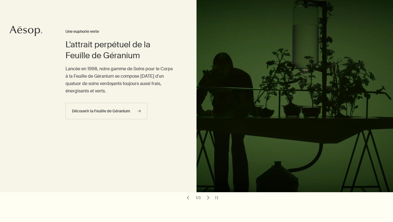
scroll to position [47, 0]
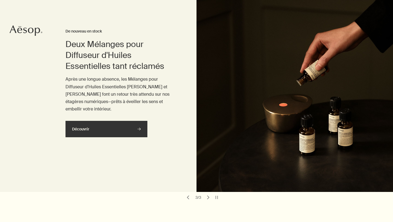
click at [90, 129] on link "Découvrir rightArrow" at bounding box center [107, 129] width 82 height 16
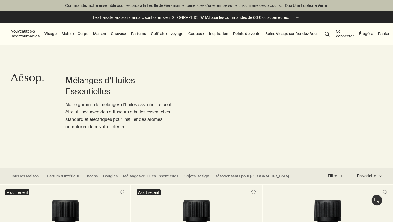
click at [23, 33] on button "Nouveautés & Incontournables" at bounding box center [25, 34] width 31 height 12
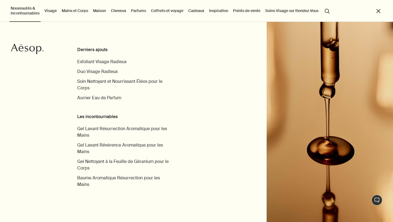
click at [328, 9] on button "search Rechercher" at bounding box center [327, 10] width 10 height 10
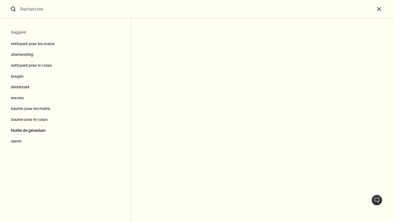
click at [30, 129] on button "feuille de géranium" at bounding box center [65, 130] width 131 height 11
type input "feuille de géranium"
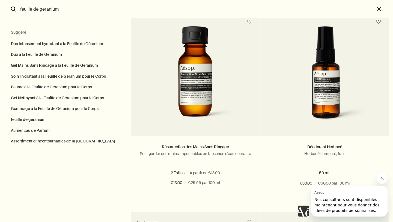
scroll to position [1063, 0]
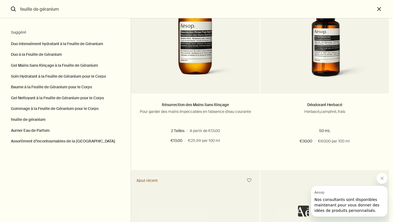
scroll to position [30, 0]
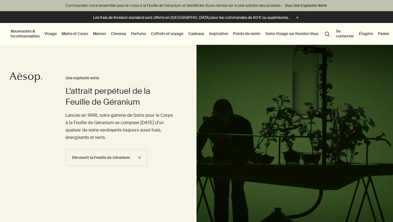
click at [56, 32] on link "Visage" at bounding box center [50, 33] width 14 height 7
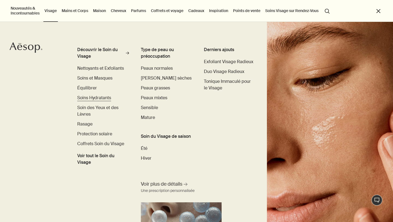
click at [95, 99] on span "Soins Hydratants" at bounding box center [94, 98] width 34 height 6
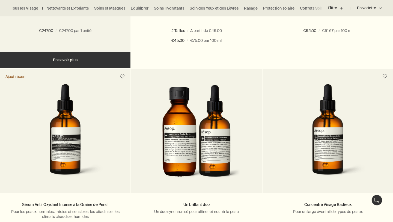
scroll to position [359, 0]
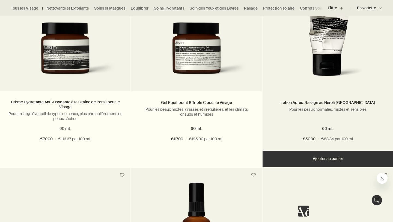
scroll to position [618, 0]
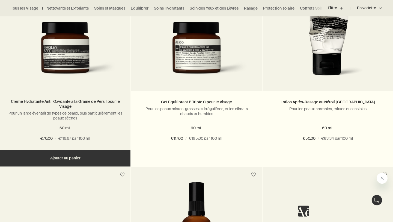
click at [8, 100] on div "Crème Hydratante Anti-Oxydante à la Graine de Persil pour le Visage Pour un lar…" at bounding box center [65, 120] width 131 height 59
click at [78, 56] on img at bounding box center [65, 52] width 114 height 61
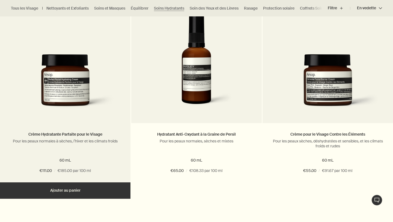
scroll to position [790, 0]
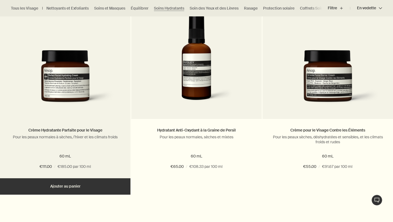
click at [72, 75] on img at bounding box center [65, 80] width 114 height 61
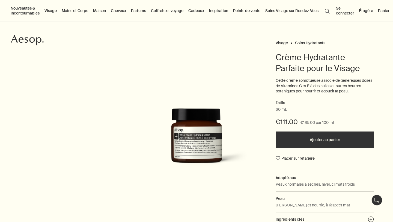
scroll to position [38, 0]
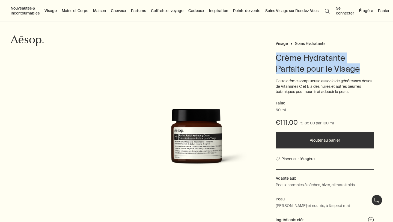
drag, startPoint x: 360, startPoint y: 69, endPoint x: 274, endPoint y: 57, distance: 86.9
click at [274, 57] on div "Visage Soins Hydratants Crème Hydratante Parfaite pour le Visage Cette crème so…" at bounding box center [196, 142] width 393 height 204
copy h1 "Crème Hydratante Parfaite pour le Visage"
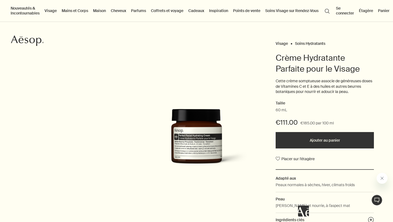
click at [334, 91] on p "Cette crème somptueuse associe de généreuses doses de Vitamines C et E à des hu…" at bounding box center [325, 86] width 98 height 16
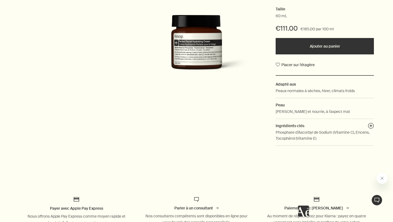
scroll to position [132, 0]
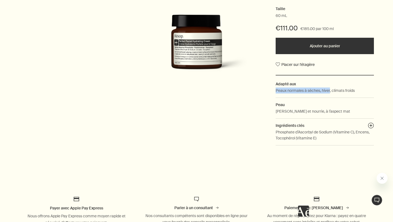
drag, startPoint x: 331, startPoint y: 90, endPoint x: 275, endPoint y: 92, distance: 55.7
click at [275, 92] on div "Visage Soins Hydratants Crème Hydratante Parfaite pour le Visage Cette crème so…" at bounding box center [196, 47] width 393 height 204
copy p "Peaux normales à sèches, hiver"
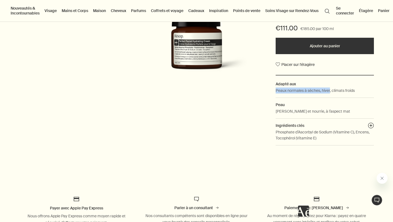
scroll to position [0, 0]
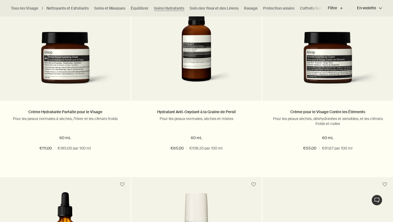
scroll to position [809, 0]
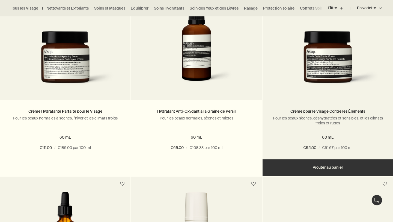
click at [339, 70] on img at bounding box center [328, 61] width 114 height 61
click at [329, 58] on img at bounding box center [328, 61] width 114 height 61
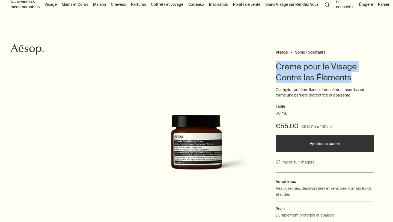
drag, startPoint x: 354, startPoint y: 78, endPoint x: 274, endPoint y: 66, distance: 80.9
click at [274, 66] on div "Visage Soins Hydratants Crème pour le Visage Contre les Éléments Cet hydratant …" at bounding box center [196, 147] width 393 height 198
copy h1 "Crème pour le Visage Contre les Éléments"
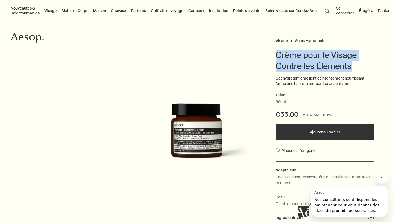
scroll to position [39, 0]
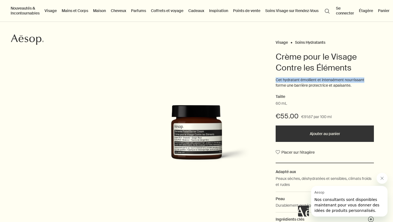
drag, startPoint x: 367, startPoint y: 80, endPoint x: 275, endPoint y: 81, distance: 91.7
click at [275, 81] on div "Visage Soins Hydratants Crème pour le Visage Contre les Éléments Cet hydratant …" at bounding box center [196, 137] width 393 height 198
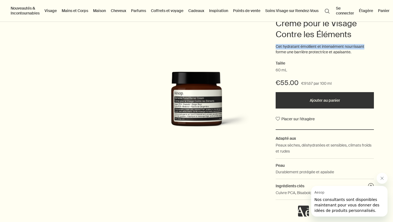
scroll to position [74, 0]
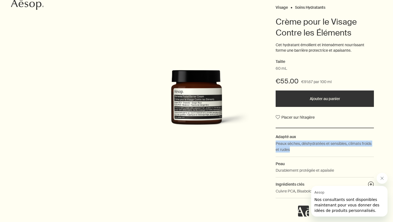
drag, startPoint x: 293, startPoint y: 149, endPoint x: 274, endPoint y: 145, distance: 19.8
click at [274, 145] on div "Visage Soins Hydratants Crème pour le Visage Contre les Éléments Cet hydratant …" at bounding box center [196, 103] width 393 height 198
copy p "Peaux sèches, déshydratées et sensibles, climats froids et rudes"
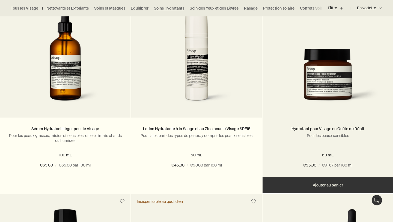
scroll to position [1004, 0]
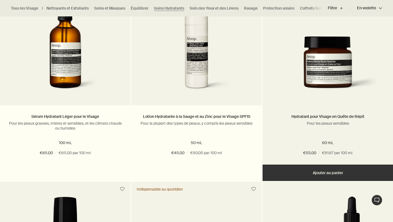
click at [325, 50] on img at bounding box center [328, 66] width 114 height 61
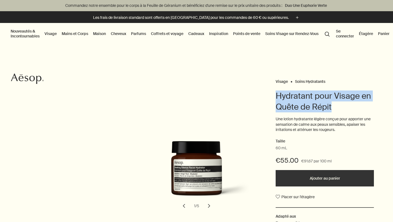
click at [273, 96] on div "Visage Soins Hydratants Hydratant pour Visage en Quête de Répit Une lotion hydr…" at bounding box center [196, 176] width 393 height 197
click at [330, 90] on div "Visage Soins Hydratants Hydratant pour Visage en Quête de Répit Une lotion hydr…" at bounding box center [325, 176] width 98 height 197
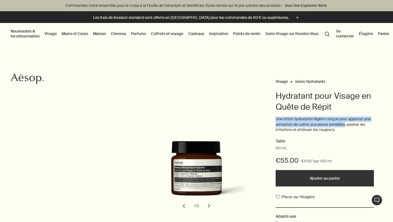
drag, startPoint x: 347, startPoint y: 124, endPoint x: 274, endPoint y: 120, distance: 73.6
click at [274, 120] on div "Visage Soins Hydratants Hydratant pour Visage en Quête de Répit Une lotion hydr…" at bounding box center [196, 176] width 393 height 197
copy p "Une lotion hydratante légère conçue pour apporter une sensation de calme aux pe…"
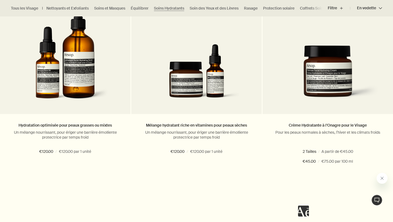
scroll to position [1397, 0]
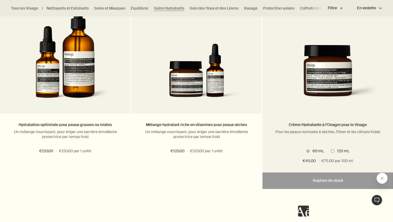
click at [346, 68] on img at bounding box center [328, 75] width 114 height 61
click at [334, 70] on img at bounding box center [328, 75] width 114 height 61
click at [325, 72] on img at bounding box center [328, 75] width 114 height 61
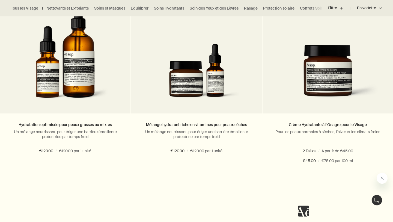
click at [383, 180] on icon "Fermer le message de Aesop" at bounding box center [382, 178] width 4 height 4
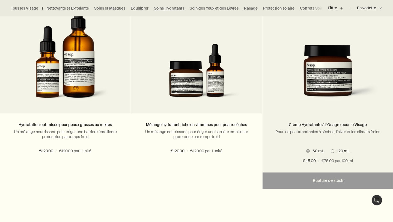
click at [319, 66] on img at bounding box center [328, 75] width 114 height 61
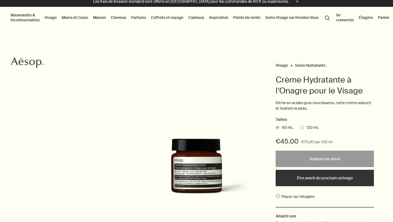
scroll to position [17, 0]
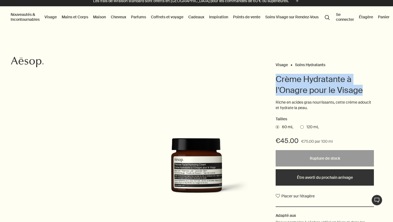
drag, startPoint x: 364, startPoint y: 88, endPoint x: 268, endPoint y: 81, distance: 97.2
click at [268, 81] on div "Visage Soins Hydratants Crème Hydratante à l’Onagre pour le Visage Riche en aci…" at bounding box center [196, 171] width 393 height 220
copy h1 "Crème Hydratante à l’Onagre pour le Visage"
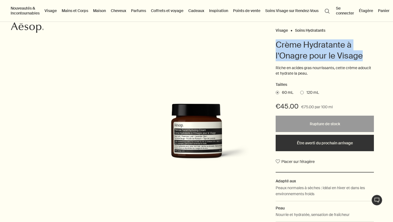
scroll to position [49, 0]
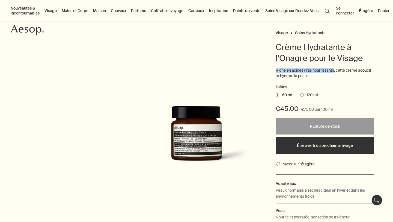
drag, startPoint x: 335, startPoint y: 70, endPoint x: 274, endPoint y: 69, distance: 61.4
click at [274, 69] on div "Visage Soins Hydratants Crème Hydratante à l’Onagre pour le Visage Riche en aci…" at bounding box center [196, 139] width 393 height 220
copy p "Riche en acides gras nourrissants"
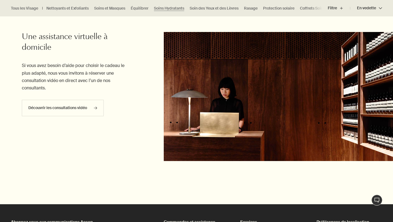
scroll to position [1596, 0]
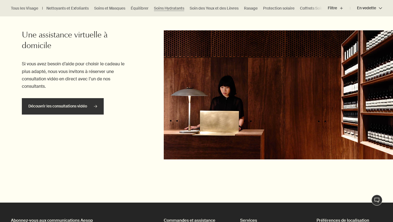
click at [73, 106] on link "Découvrir les consultations vidéo rightArrow" at bounding box center [63, 106] width 82 height 16
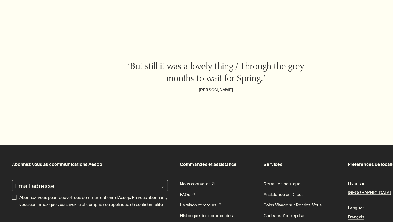
scroll to position [616, 0]
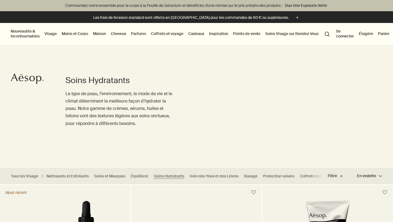
click at [121, 33] on link "Cheveux" at bounding box center [118, 33] width 17 height 7
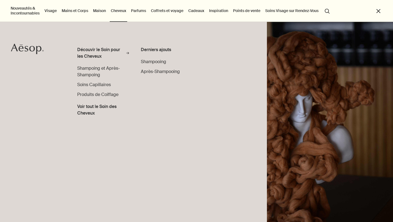
scroll to position [1596, 0]
click at [97, 82] on span "Soins Capillaires" at bounding box center [94, 85] width 34 height 6
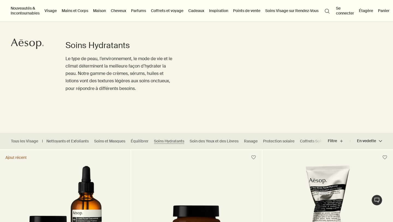
scroll to position [20, 0]
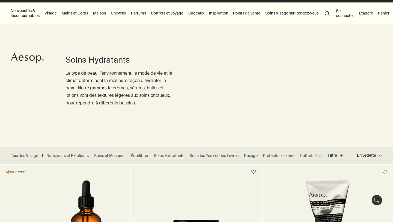
click at [117, 11] on link "Cheveux" at bounding box center [118, 13] width 17 height 7
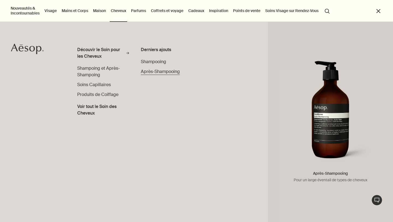
click at [160, 73] on span "Après-Shampooing" at bounding box center [160, 72] width 39 height 6
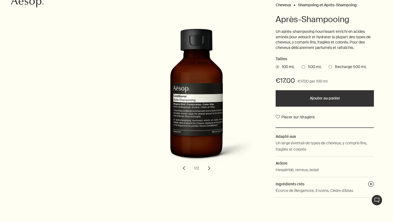
click at [209, 168] on button "chevron" at bounding box center [209, 168] width 12 height 12
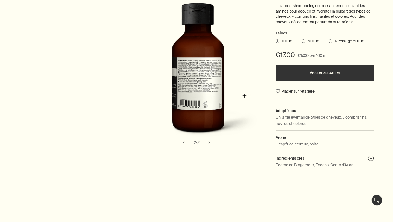
scroll to position [107, 0]
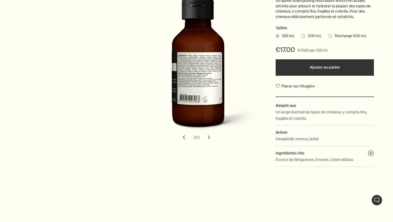
click at [210, 138] on button "chevron" at bounding box center [209, 137] width 12 height 12
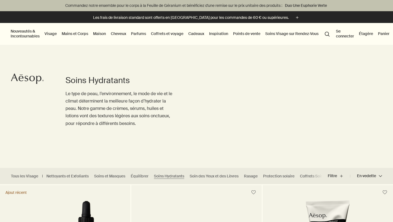
click at [120, 30] on link "Cheveux" at bounding box center [118, 33] width 17 height 7
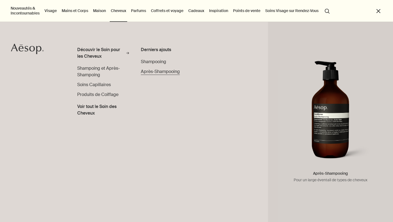
click at [164, 71] on span "Après-Shampooing" at bounding box center [160, 72] width 39 height 6
